Goal: Information Seeking & Learning: Check status

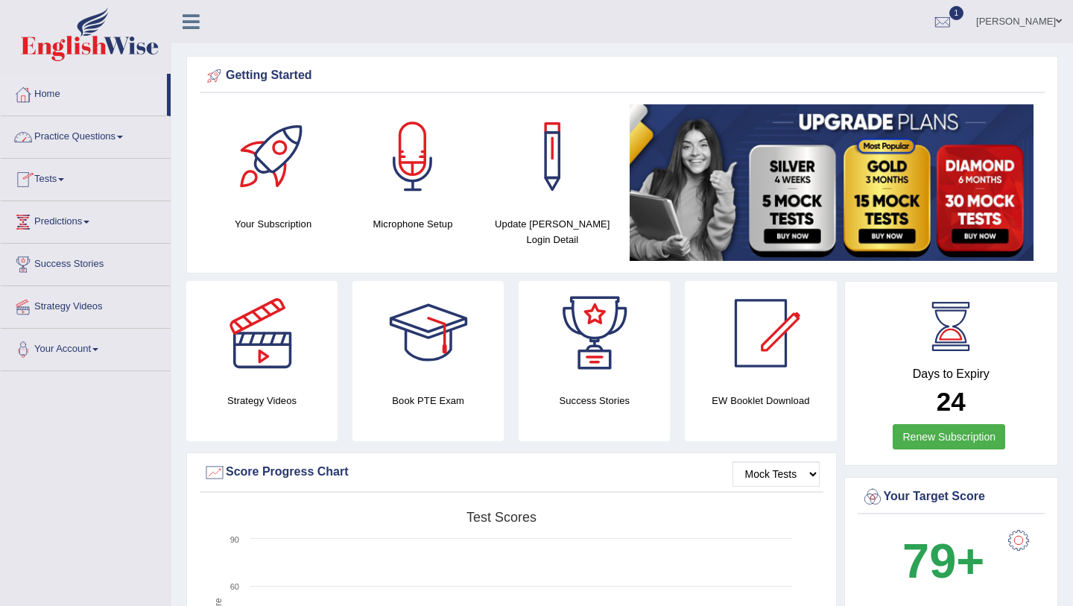
click at [78, 179] on link "Tests" at bounding box center [86, 177] width 170 height 37
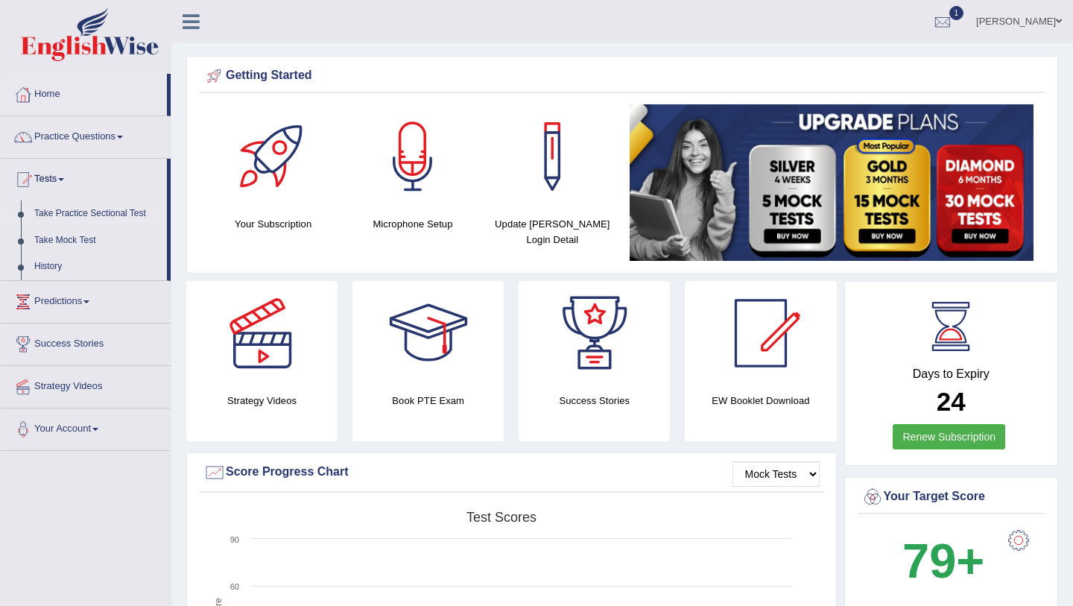
click at [95, 218] on link "Take Practice Sectional Test" at bounding box center [97, 214] width 139 height 27
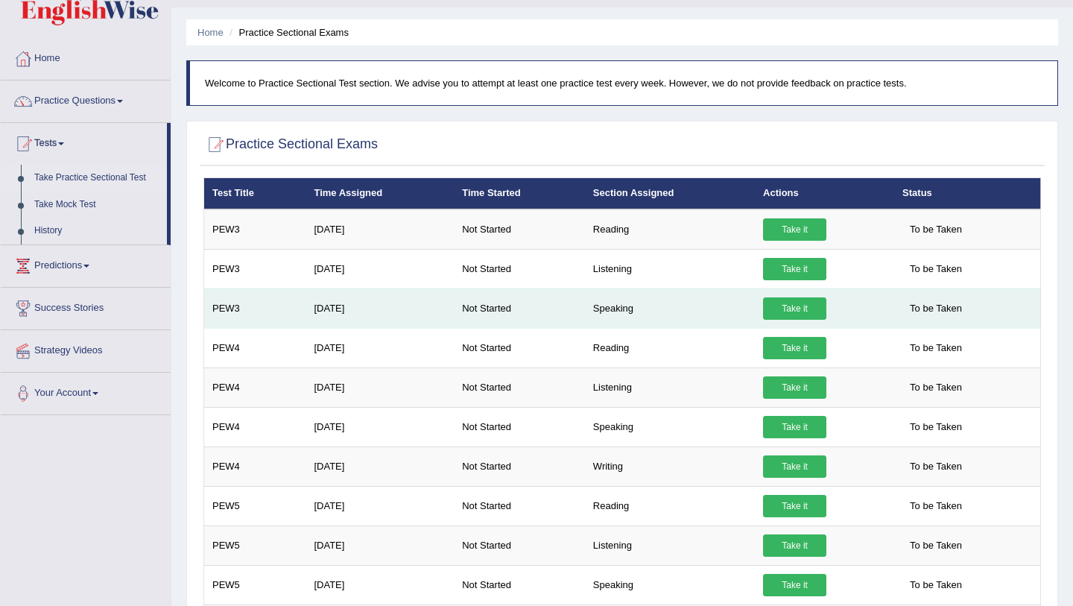
scroll to position [37, 0]
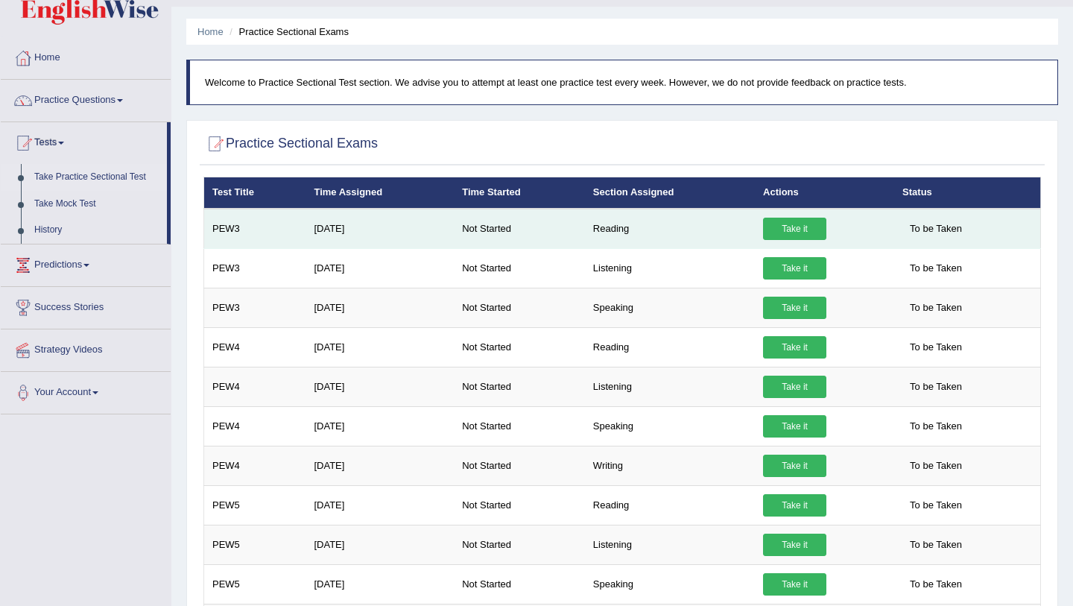
click at [780, 224] on link "Take it" at bounding box center [794, 229] width 63 height 22
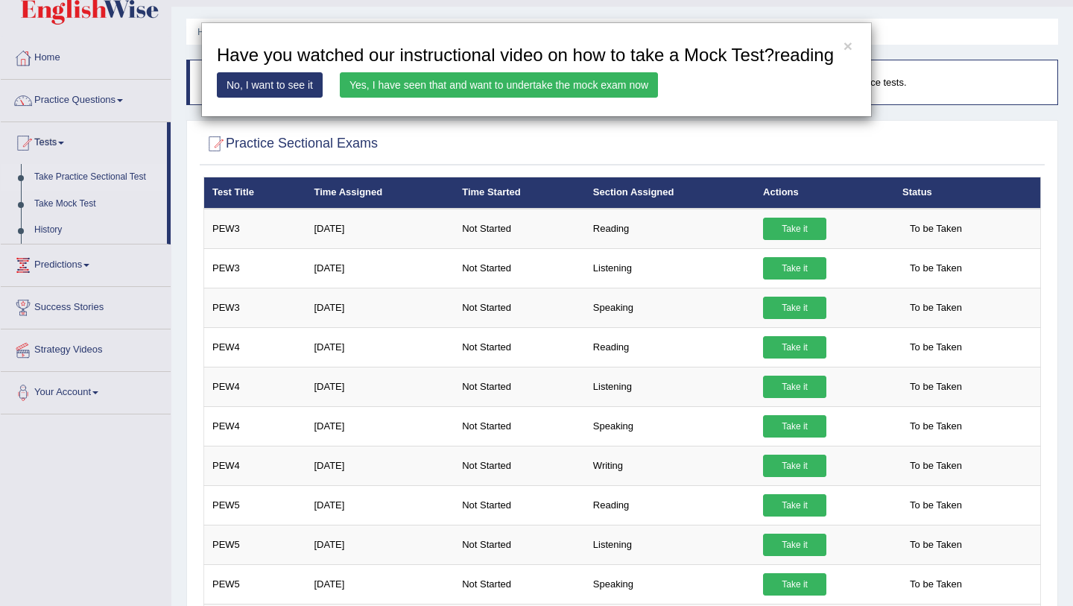
click at [549, 98] on link "Yes, I have seen that and want to undertake the mock exam now" at bounding box center [499, 84] width 318 height 25
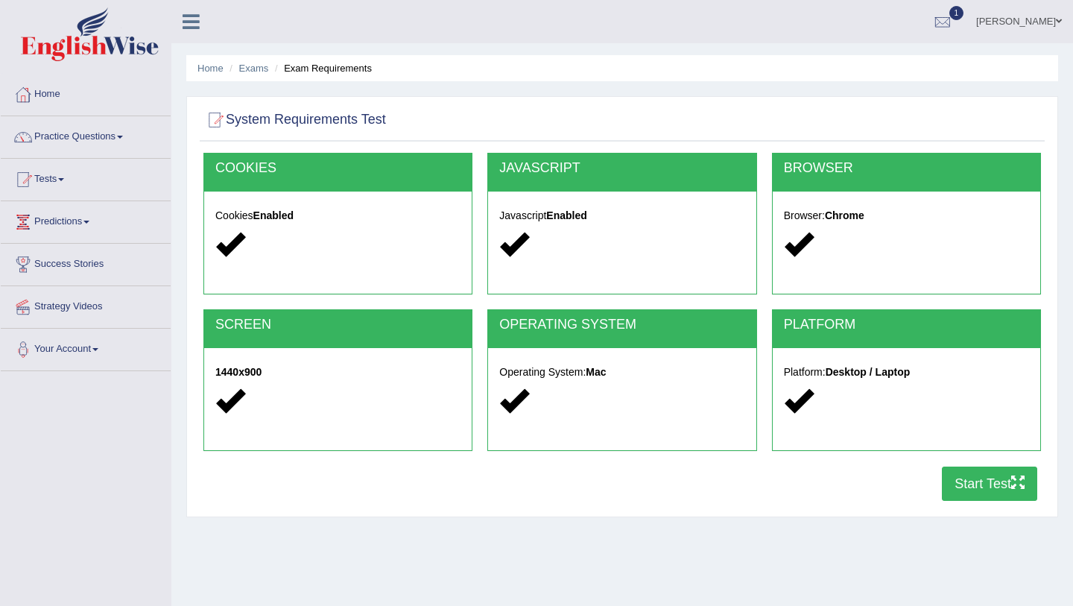
click at [974, 486] on button "Start Test" at bounding box center [989, 484] width 95 height 34
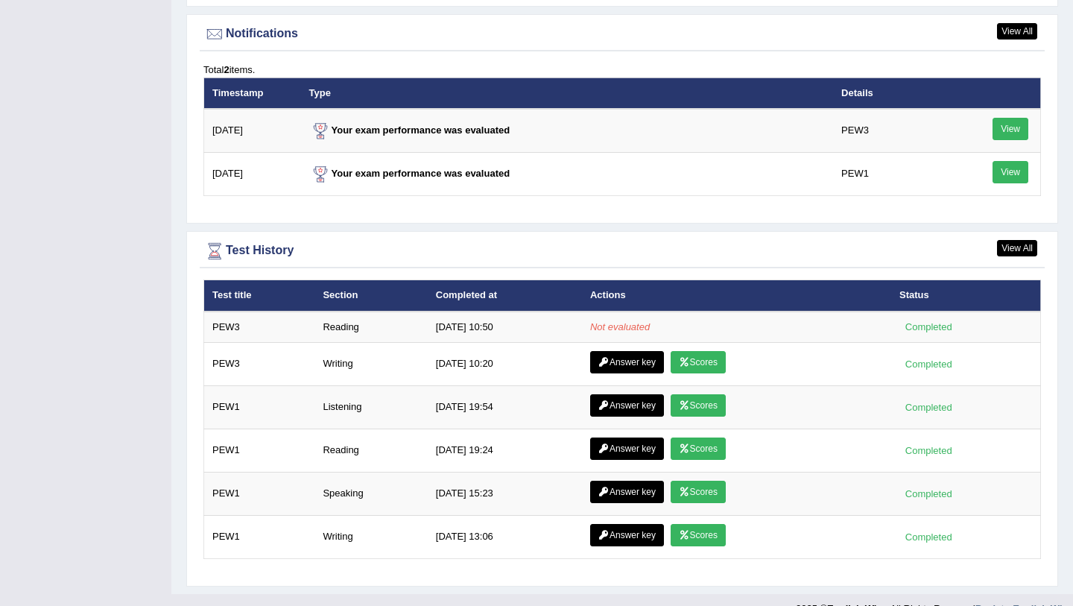
scroll to position [1834, 0]
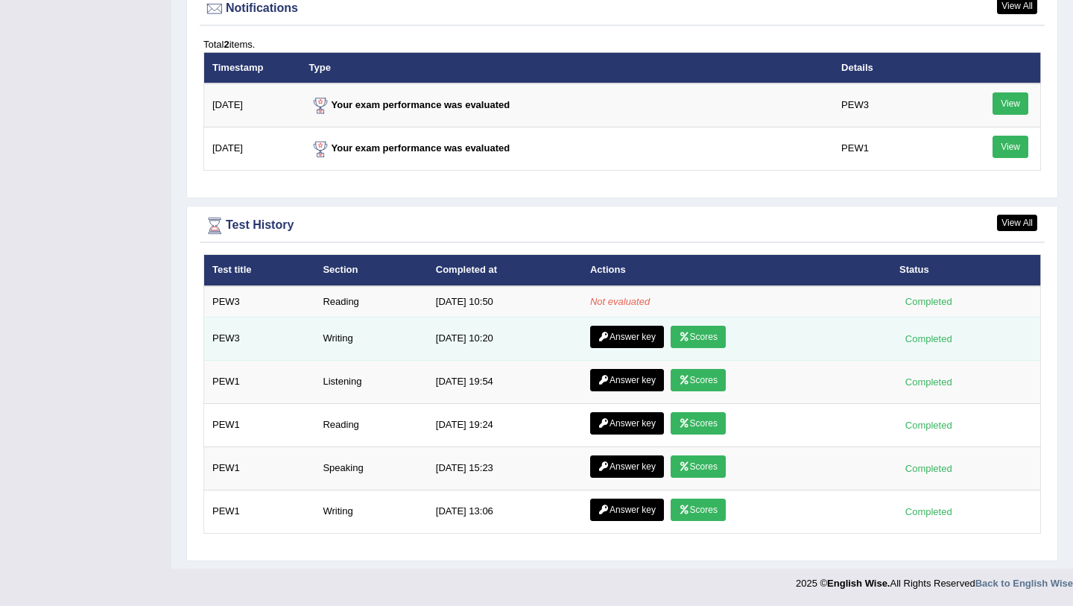
click at [702, 341] on link "Scores" at bounding box center [698, 337] width 55 height 22
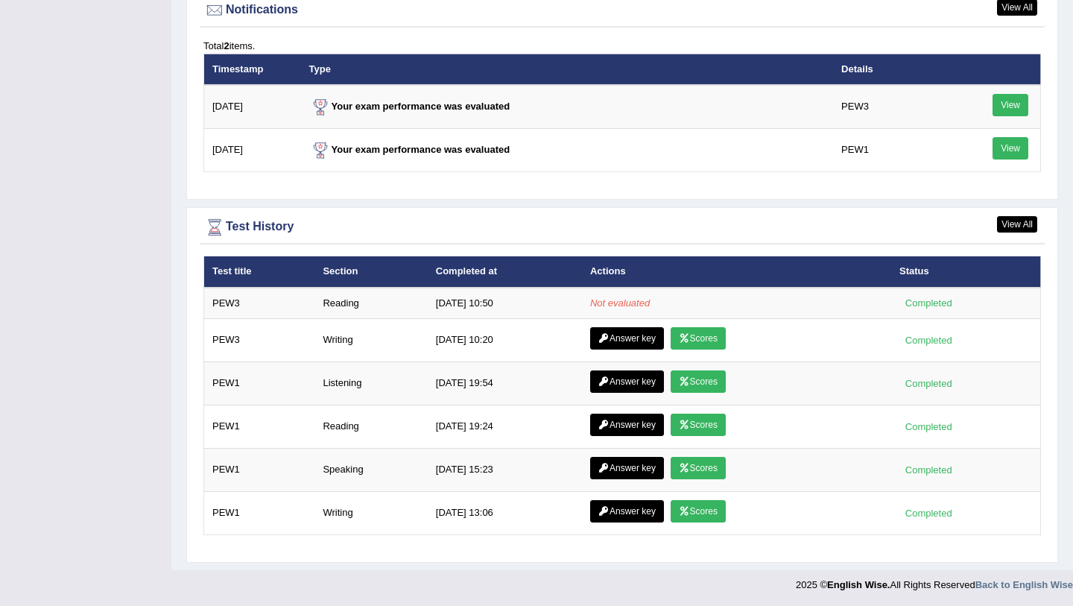
scroll to position [1834, 0]
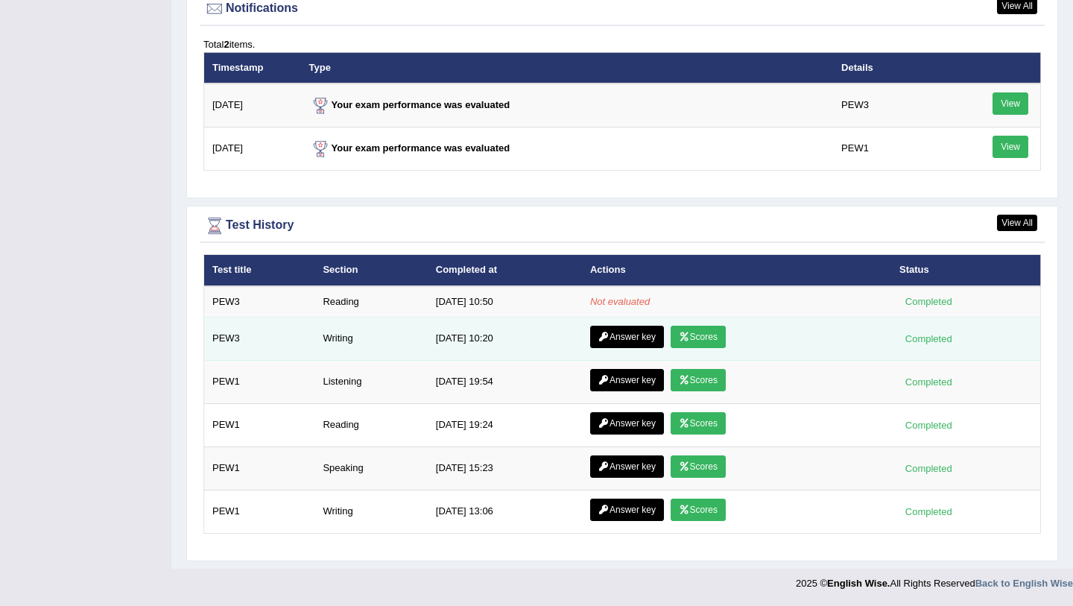
click at [615, 335] on link "Answer key" at bounding box center [627, 337] width 74 height 22
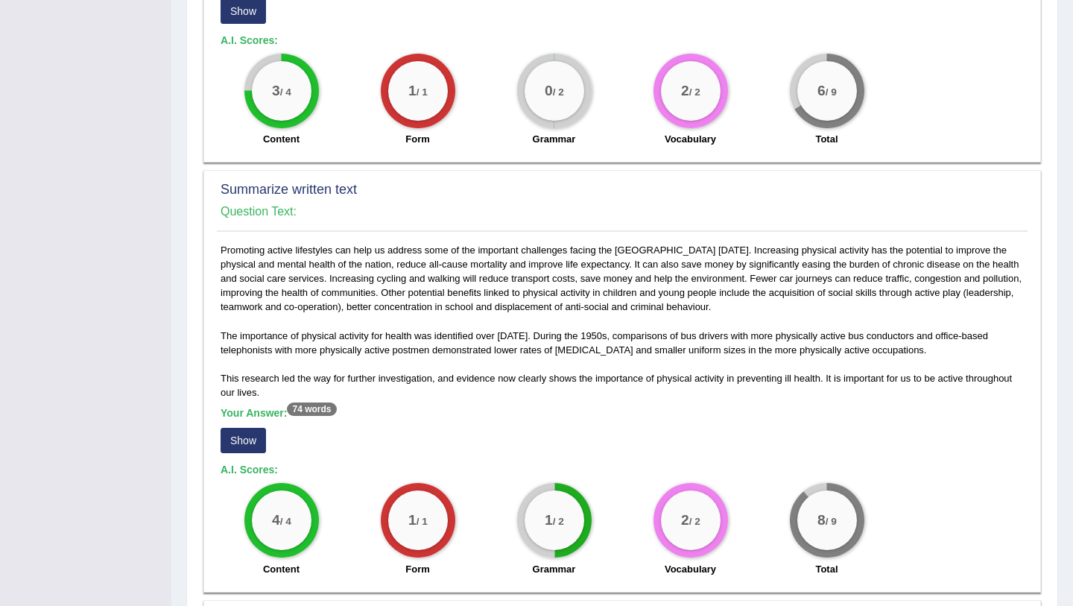
scroll to position [475, 0]
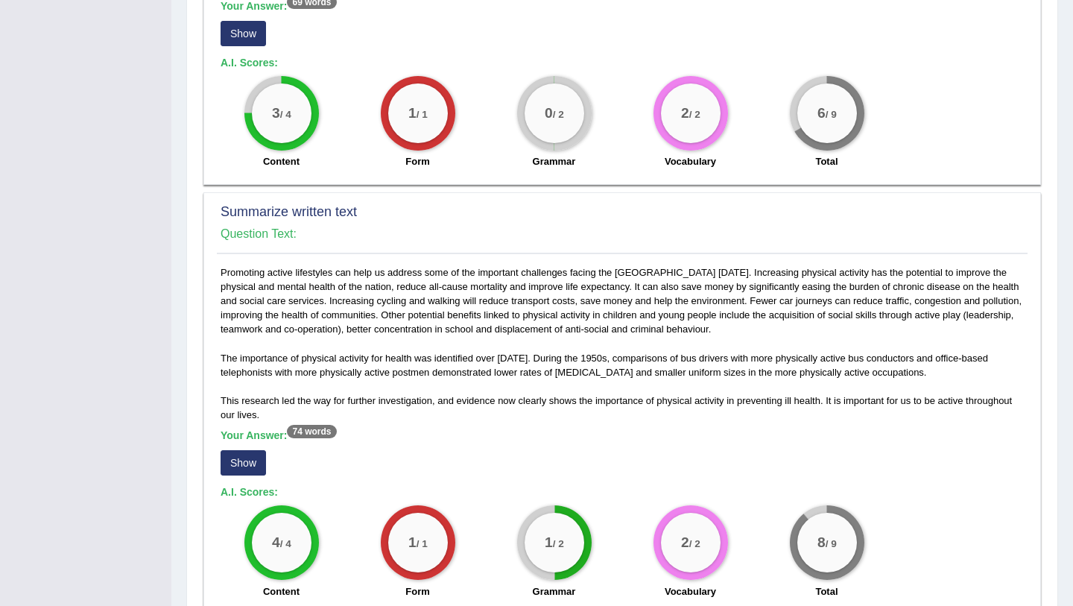
click at [248, 466] on button "Show" at bounding box center [243, 462] width 45 height 25
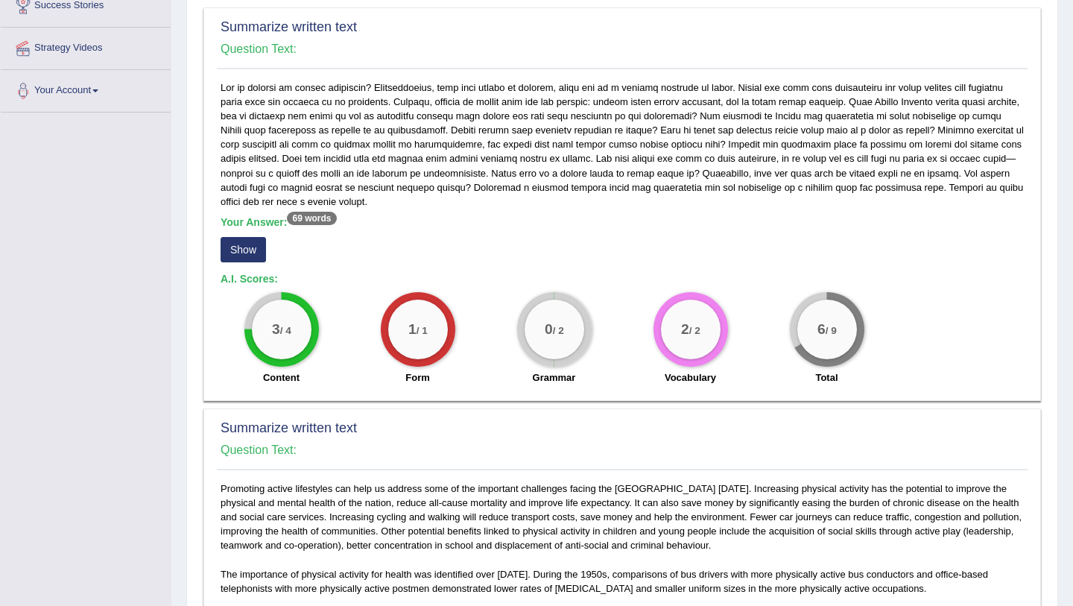
scroll to position [257, 0]
click at [247, 243] on button "Show" at bounding box center [243, 251] width 45 height 25
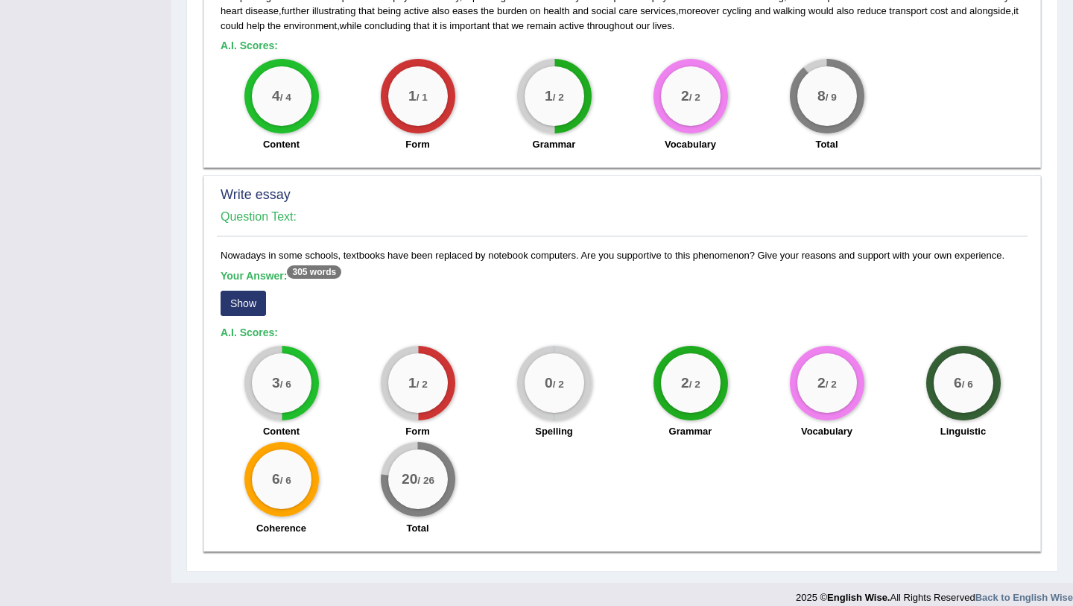
scroll to position [963, 0]
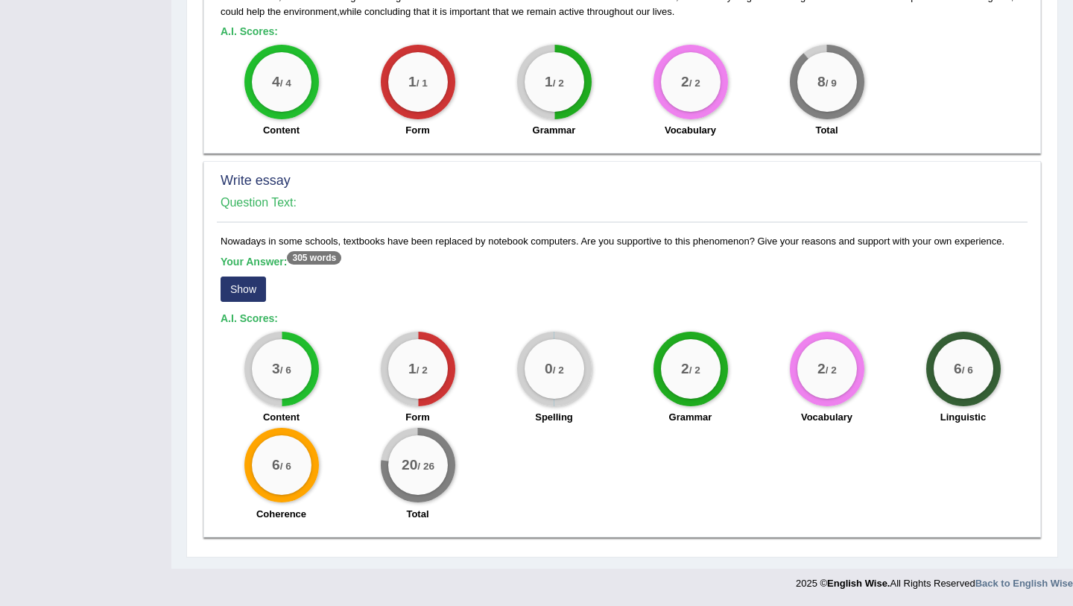
click at [235, 292] on button "Show" at bounding box center [243, 289] width 45 height 25
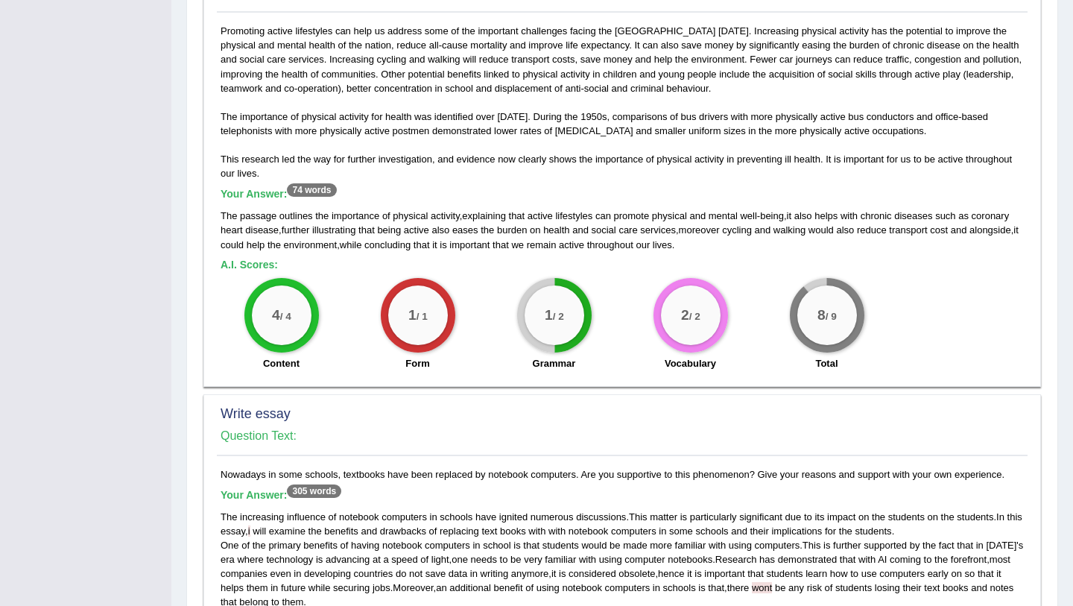
scroll to position [0, 0]
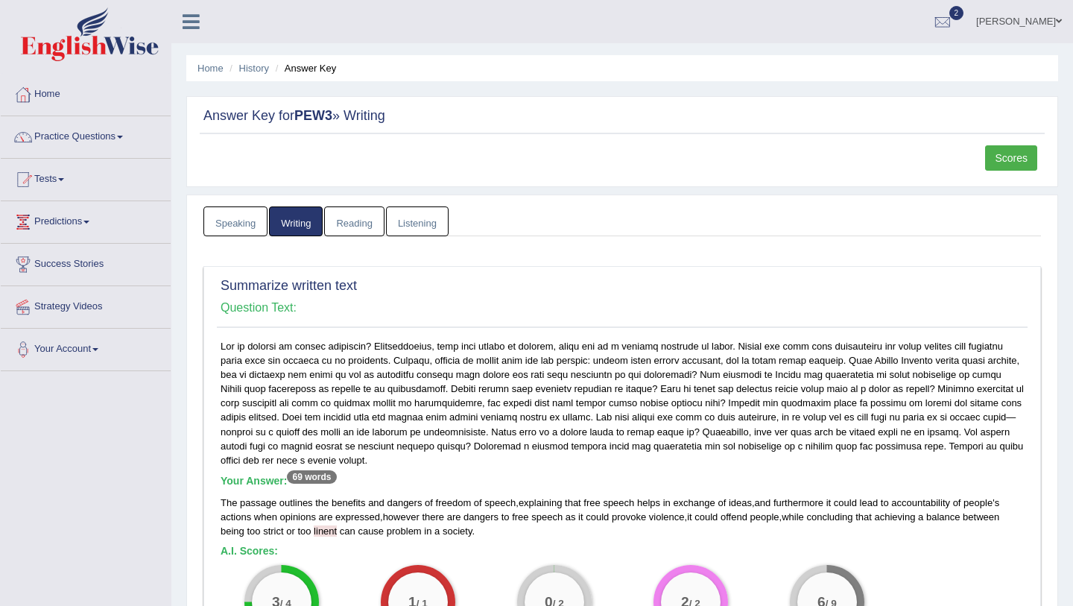
click at [338, 215] on link "Reading" at bounding box center [354, 221] width 60 height 31
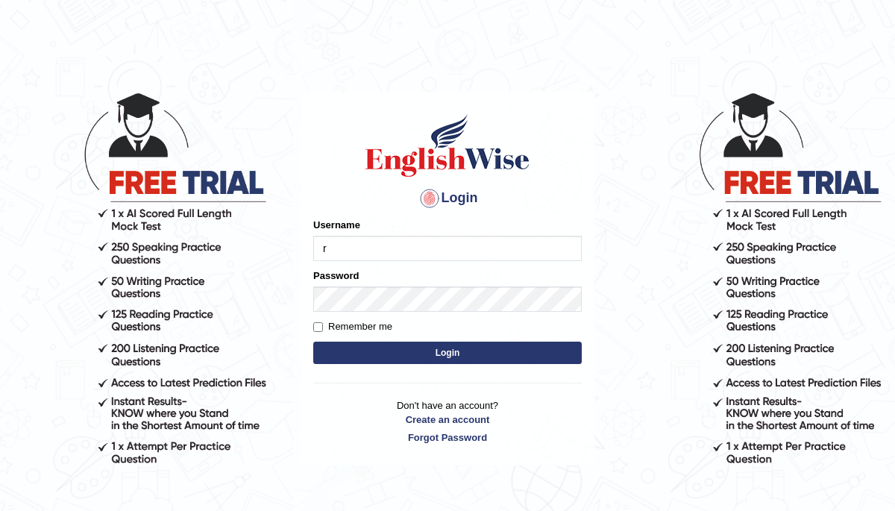
type input "Ridhima1"
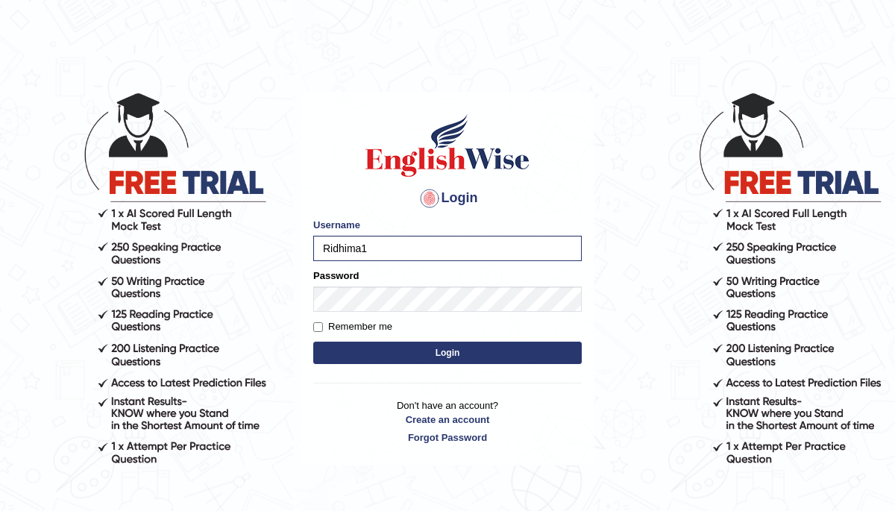
click at [426, 355] on button "Login" at bounding box center [447, 352] width 268 height 22
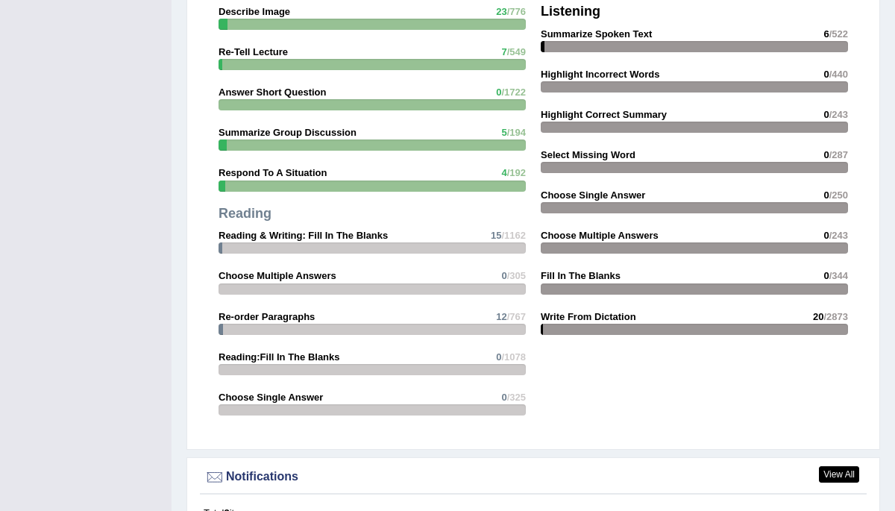
scroll to position [2075, 0]
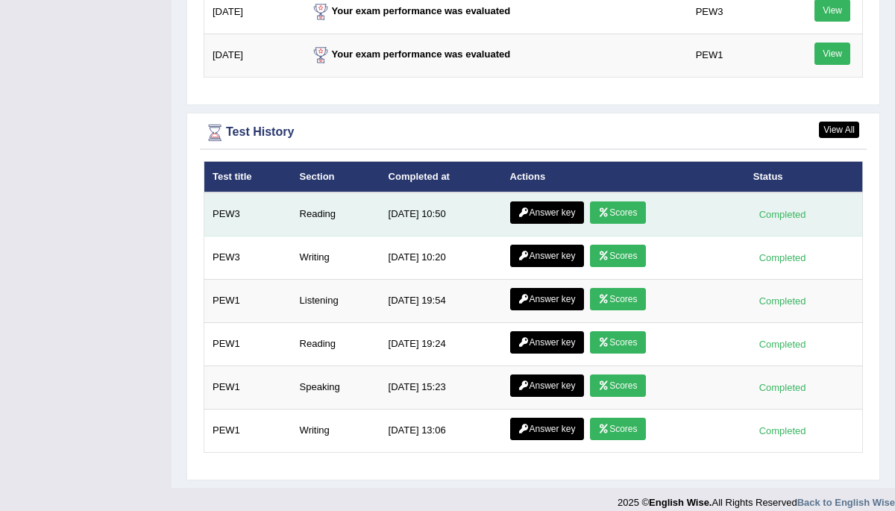
click at [627, 205] on link "Scores" at bounding box center [617, 212] width 55 height 22
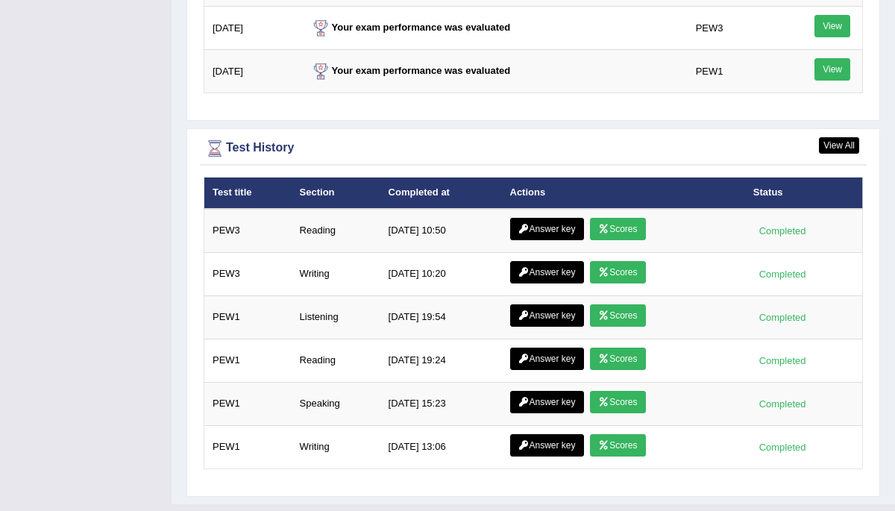
scroll to position [1979, 0]
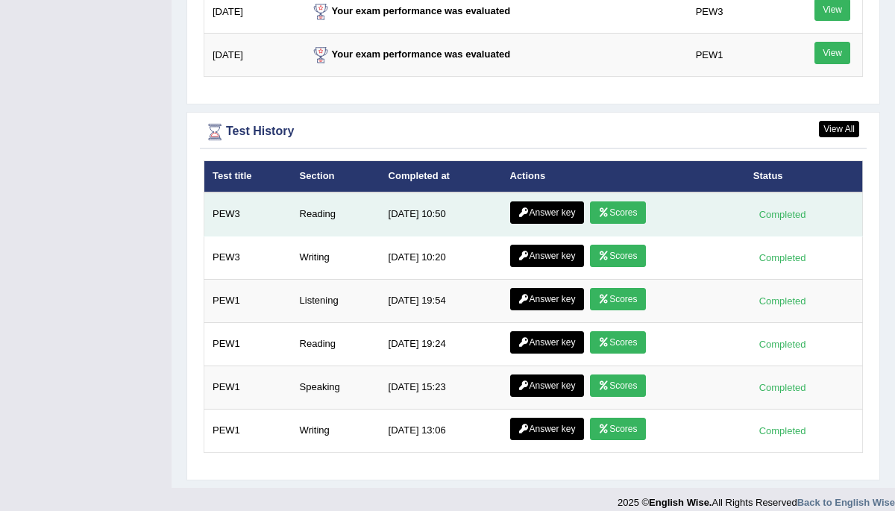
click at [543, 201] on link "Answer key" at bounding box center [547, 212] width 74 height 22
